Goal: Transaction & Acquisition: Download file/media

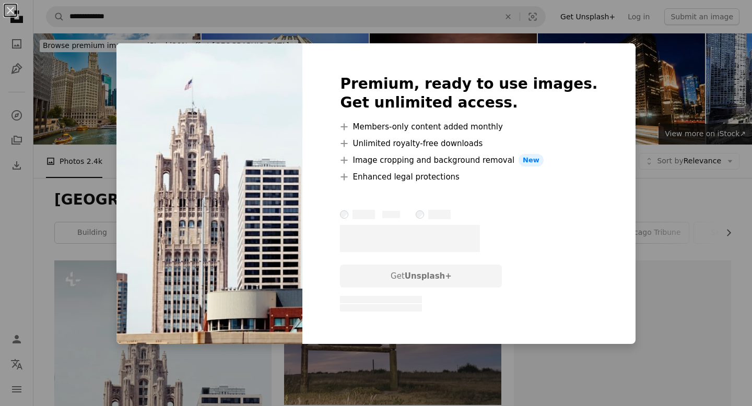
scroll to position [202, 0]
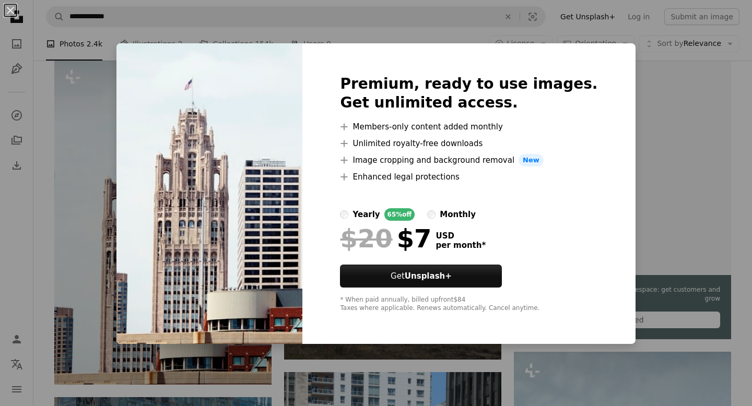
click at [746, 103] on div "An X shape Premium, ready to use images. Get unlimited access. A plus sign Memb…" at bounding box center [376, 203] width 752 height 406
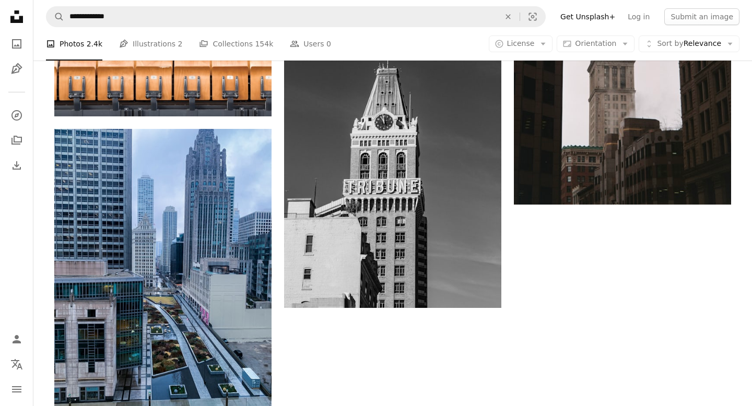
scroll to position [1604, 0]
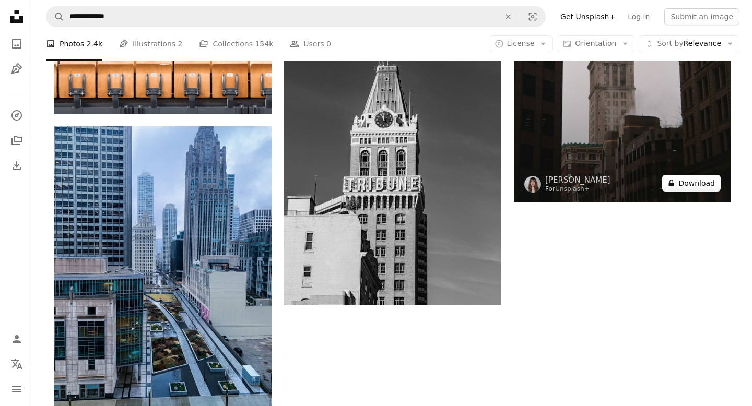
click at [708, 186] on button "A lock Download" at bounding box center [691, 183] width 58 height 17
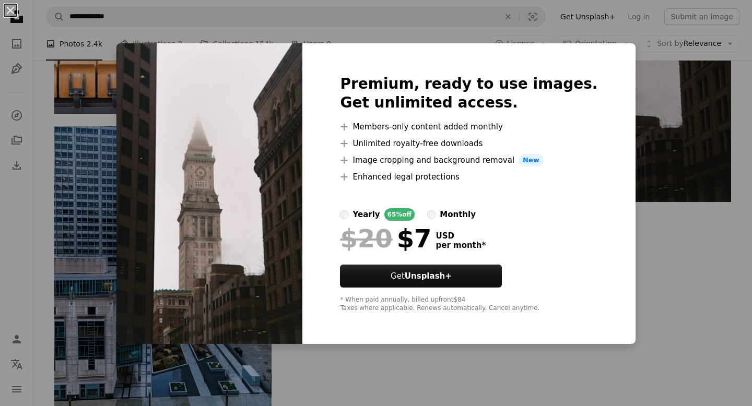
click at [680, 261] on div "An X shape Premium, ready to use images. Get unlimited access. A plus sign Memb…" at bounding box center [376, 203] width 752 height 406
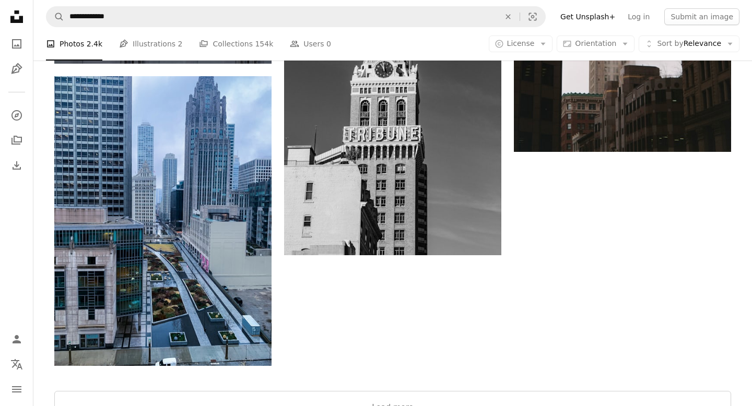
scroll to position [1728, 0]
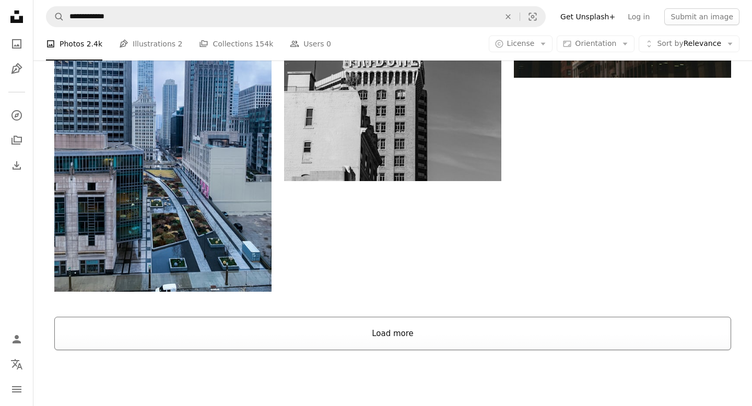
click at [430, 333] on button "Load more" at bounding box center [392, 333] width 676 height 33
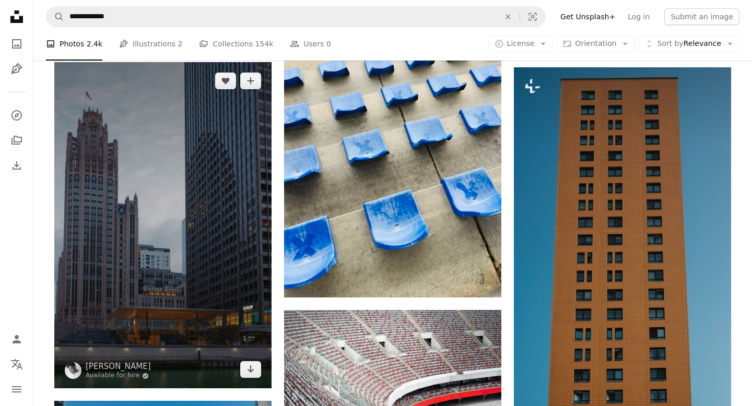
scroll to position [2404, 0]
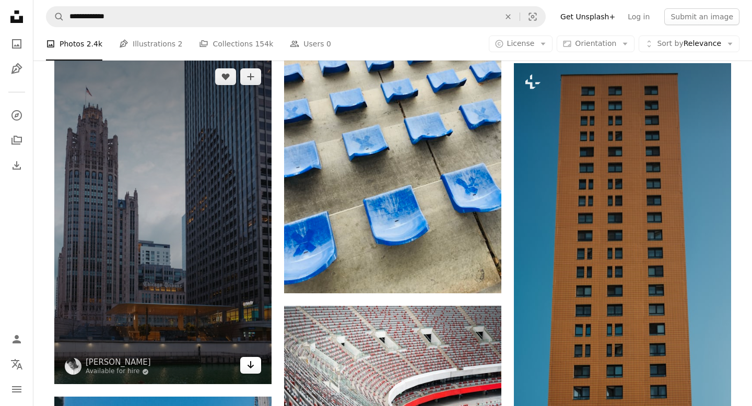
click at [252, 366] on icon "Download" at bounding box center [250, 364] width 7 height 7
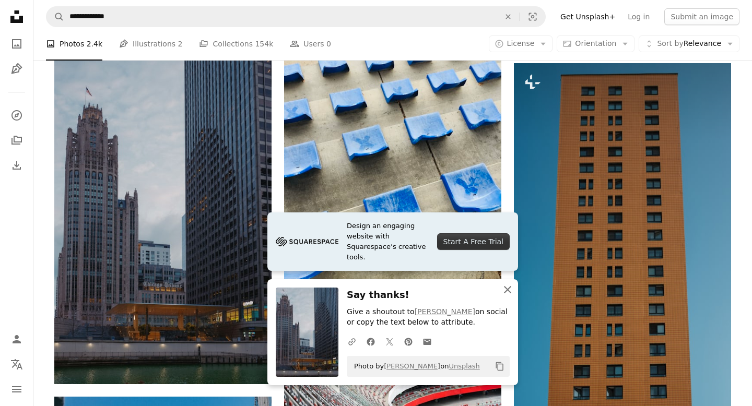
click at [506, 289] on icon "button" at bounding box center [507, 289] width 7 height 7
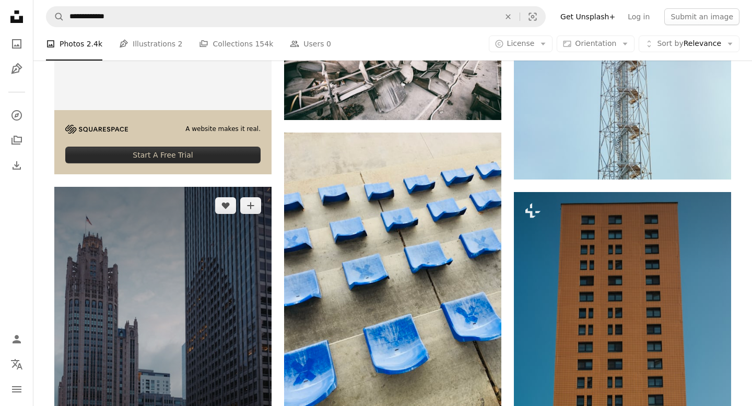
scroll to position [2276, 0]
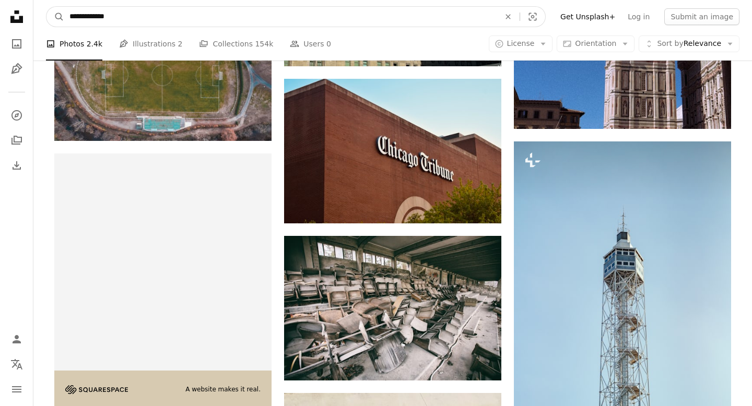
drag, startPoint x: 327, startPoint y: 18, endPoint x: 50, endPoint y: -8, distance: 278.9
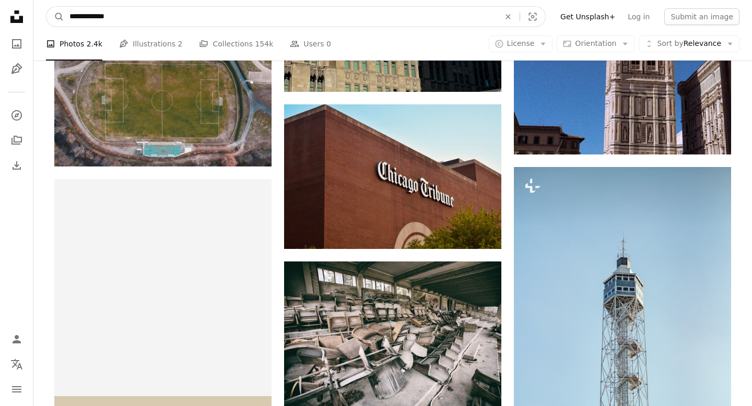
paste input "***"
type input "**********"
click button "A magnifying glass" at bounding box center [55, 17] width 18 height 20
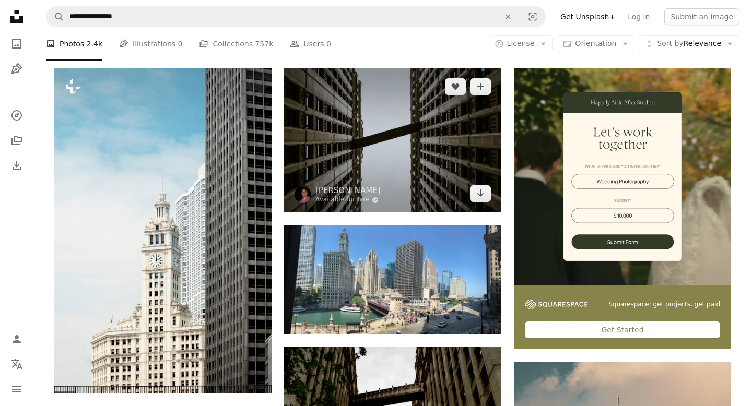
scroll to position [208, 0]
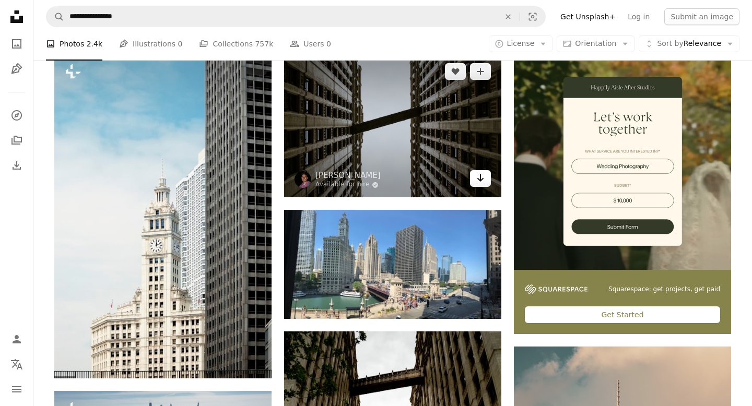
click at [482, 179] on icon "Download" at bounding box center [480, 177] width 7 height 7
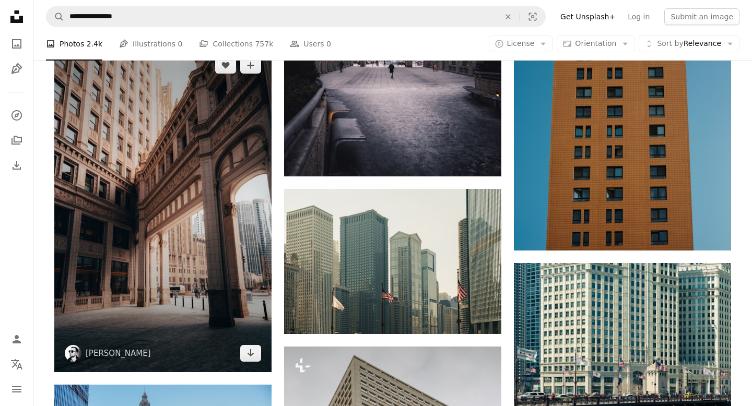
scroll to position [1026, 0]
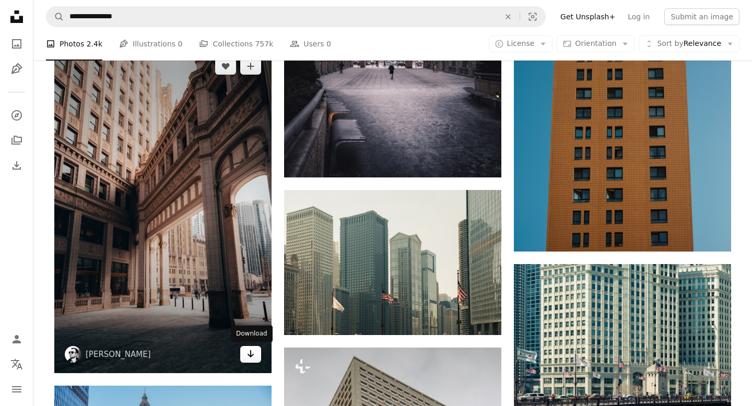
click at [251, 362] on link "Arrow pointing down" at bounding box center [250, 354] width 21 height 17
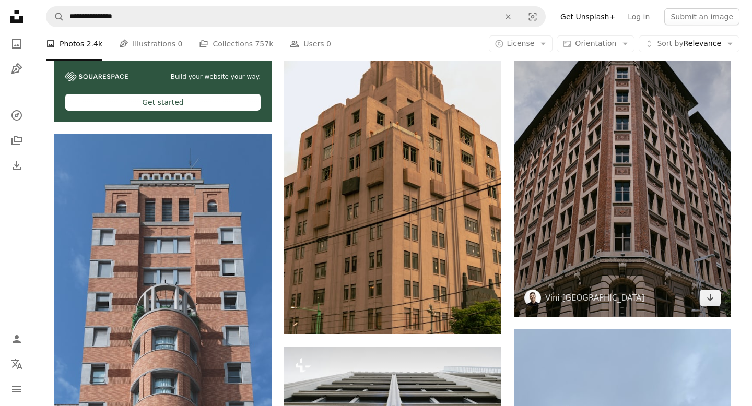
scroll to position [2733, 0]
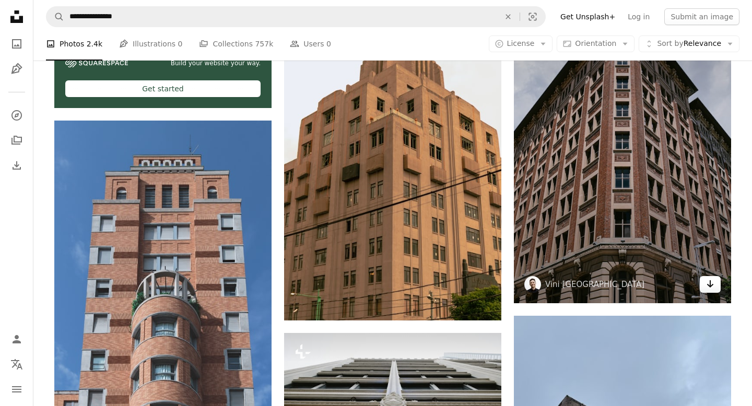
click at [710, 287] on icon "Download" at bounding box center [710, 283] width 7 height 7
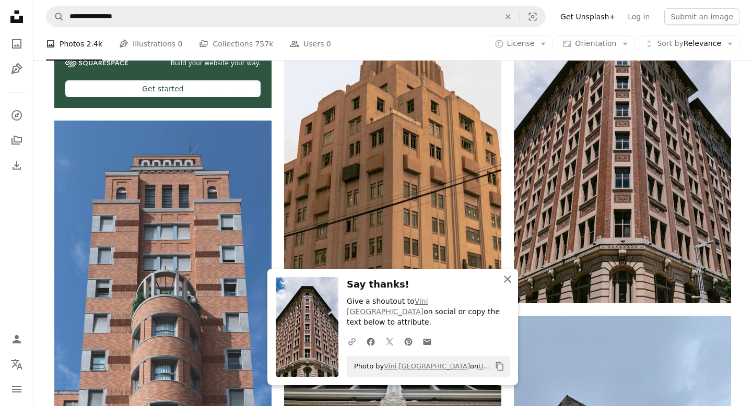
click at [509, 285] on icon "An X shape" at bounding box center [507, 279] width 13 height 13
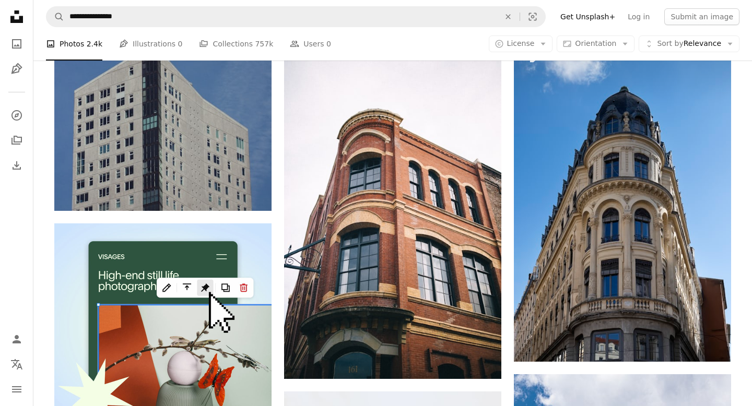
scroll to position [2091, 0]
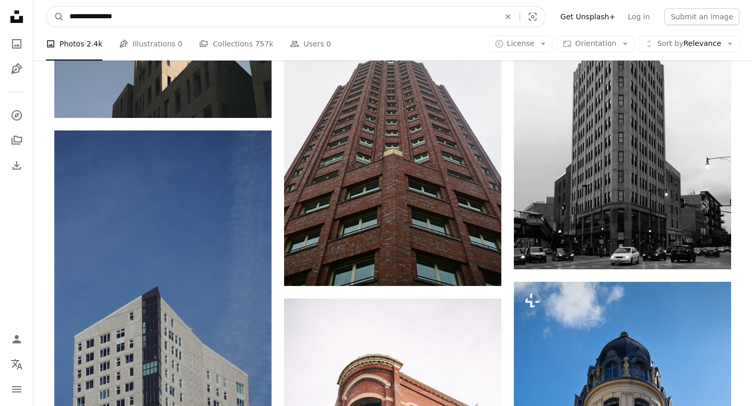
drag, startPoint x: 127, startPoint y: 19, endPoint x: 42, endPoint y: 19, distance: 84.5
click at [42, 19] on nav "**********" at bounding box center [392, 16] width 718 height 33
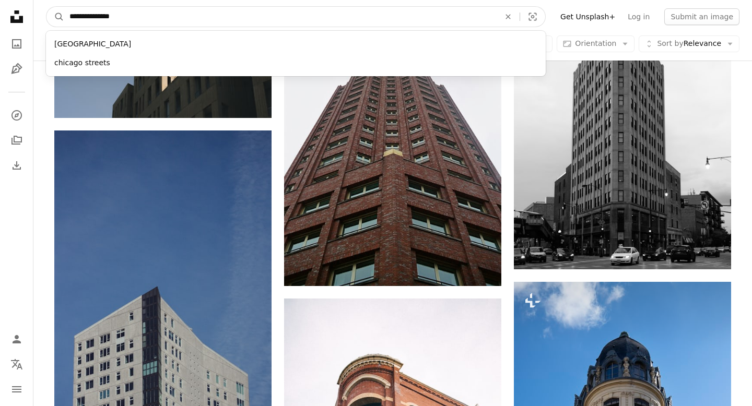
type input "**********"
click at [46, 7] on button "A magnifying glass" at bounding box center [55, 17] width 18 height 20
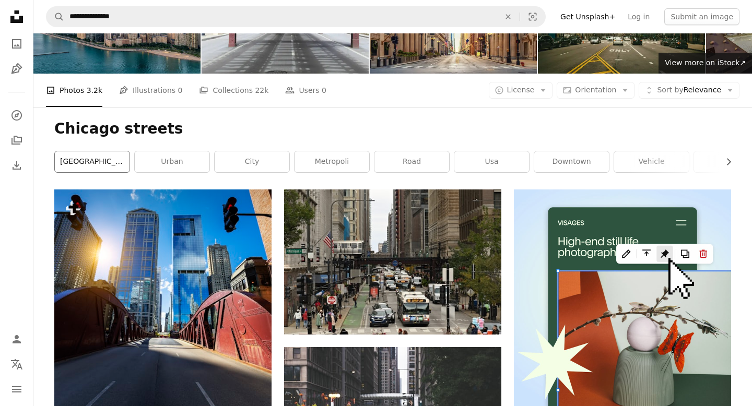
scroll to position [115, 0]
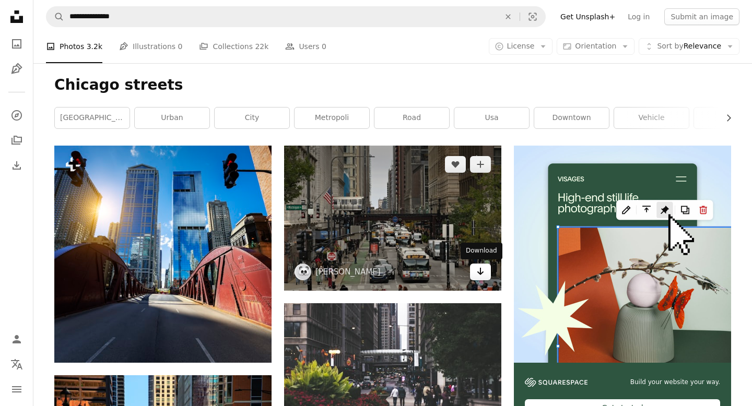
click at [482, 276] on icon "Arrow pointing down" at bounding box center [480, 271] width 8 height 13
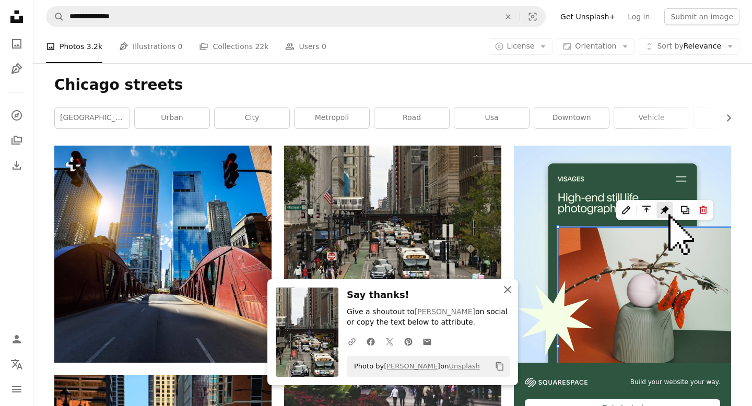
click at [509, 289] on icon "An X shape" at bounding box center [507, 289] width 13 height 13
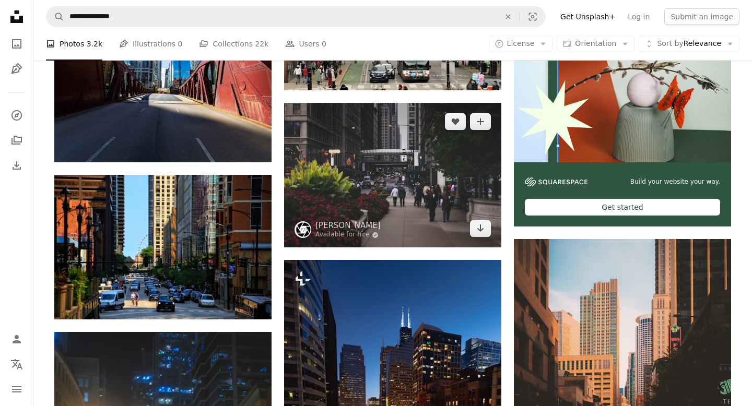
scroll to position [323, 0]
